Goal: Task Accomplishment & Management: Use online tool/utility

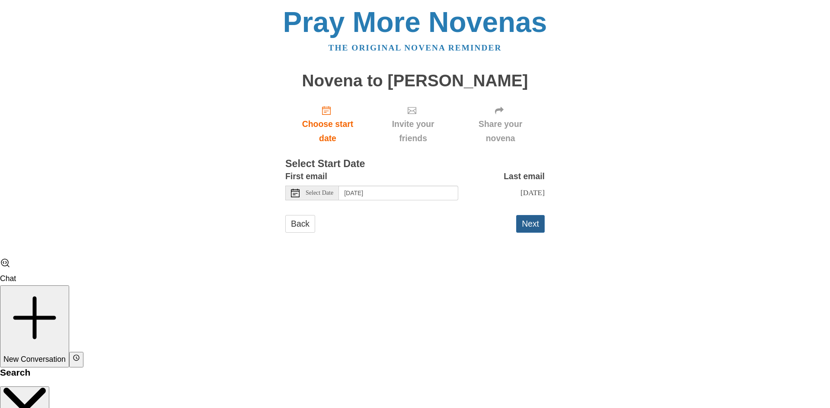
click at [532, 233] on button "Next" at bounding box center [530, 224] width 29 height 18
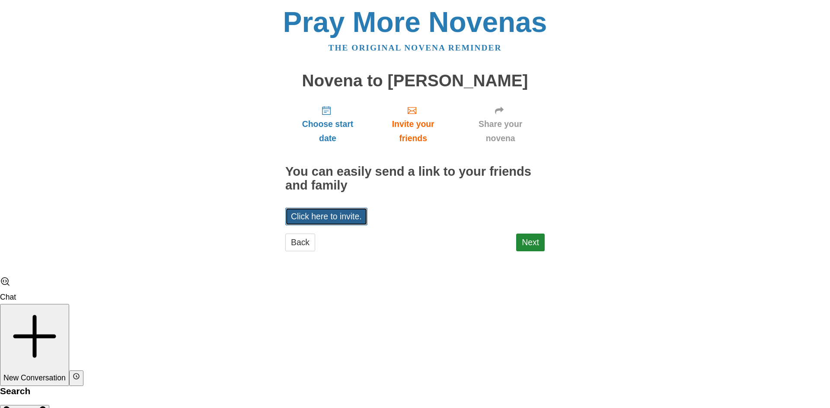
click at [328, 214] on link "Click here to invite." at bounding box center [326, 217] width 82 height 18
click at [528, 243] on link "Next" at bounding box center [530, 243] width 29 height 18
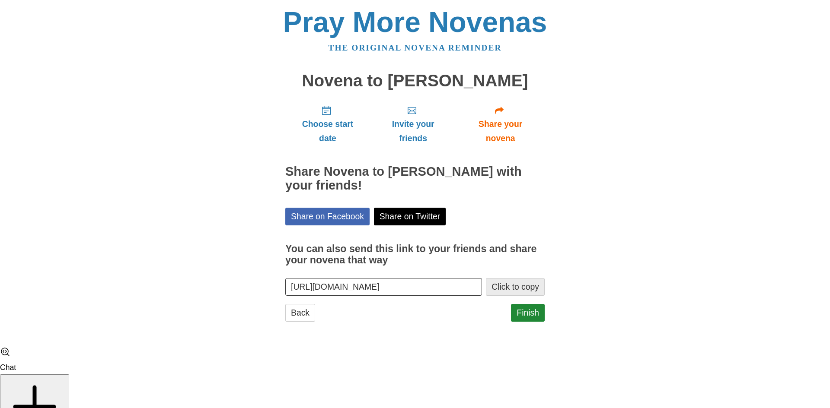
click at [500, 288] on button "Click to copy" at bounding box center [515, 287] width 59 height 18
click at [527, 322] on link "Finish" at bounding box center [528, 313] width 34 height 18
